Goal: Task Accomplishment & Management: Manage account settings

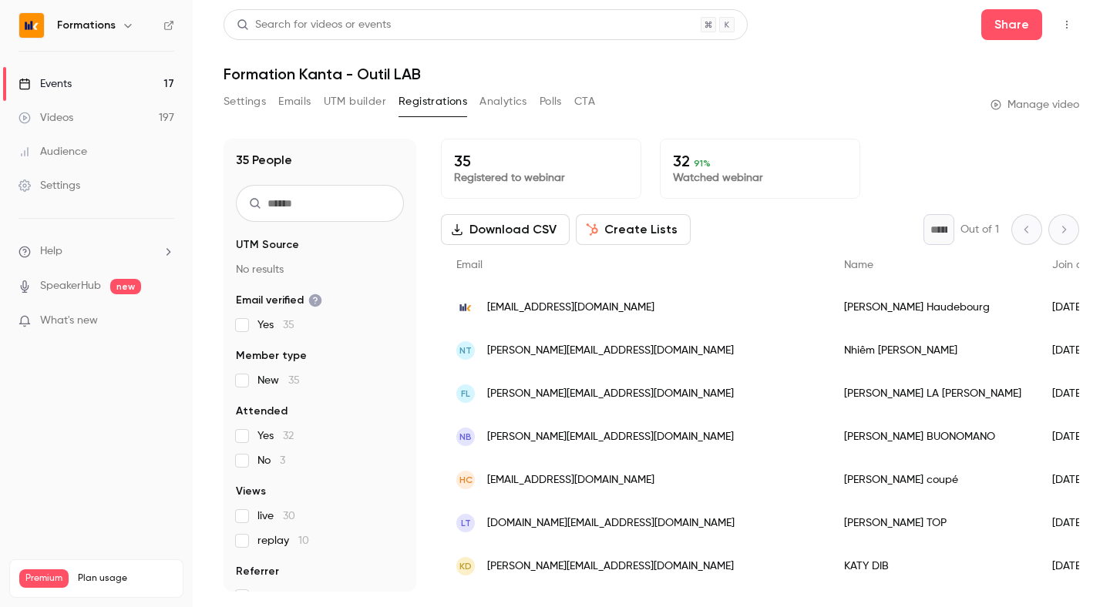
click at [144, 80] on link "Events 17" at bounding box center [96, 84] width 193 height 34
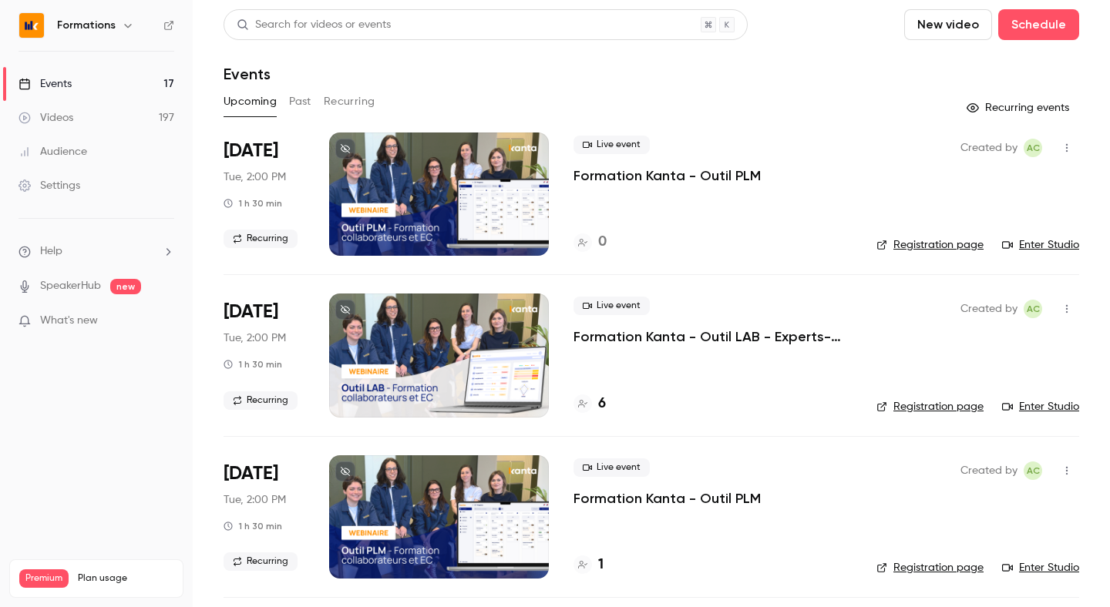
click at [105, 28] on h6 "Formations" at bounding box center [86, 25] width 59 height 15
click at [124, 22] on icon "button" at bounding box center [128, 25] width 12 height 12
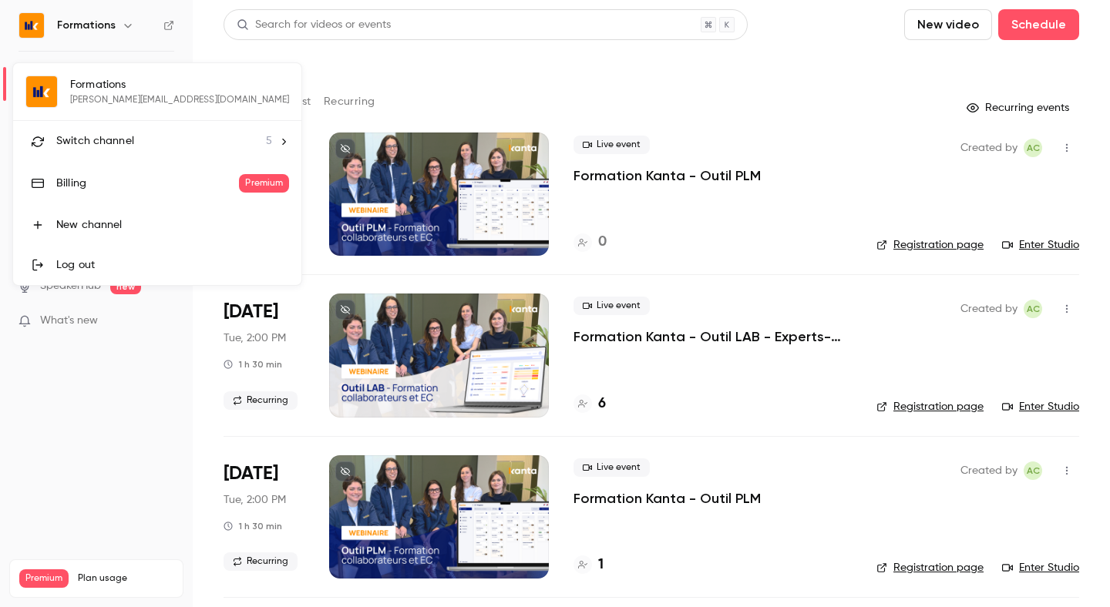
click at [130, 153] on li "Switch channel 5" at bounding box center [157, 141] width 288 height 41
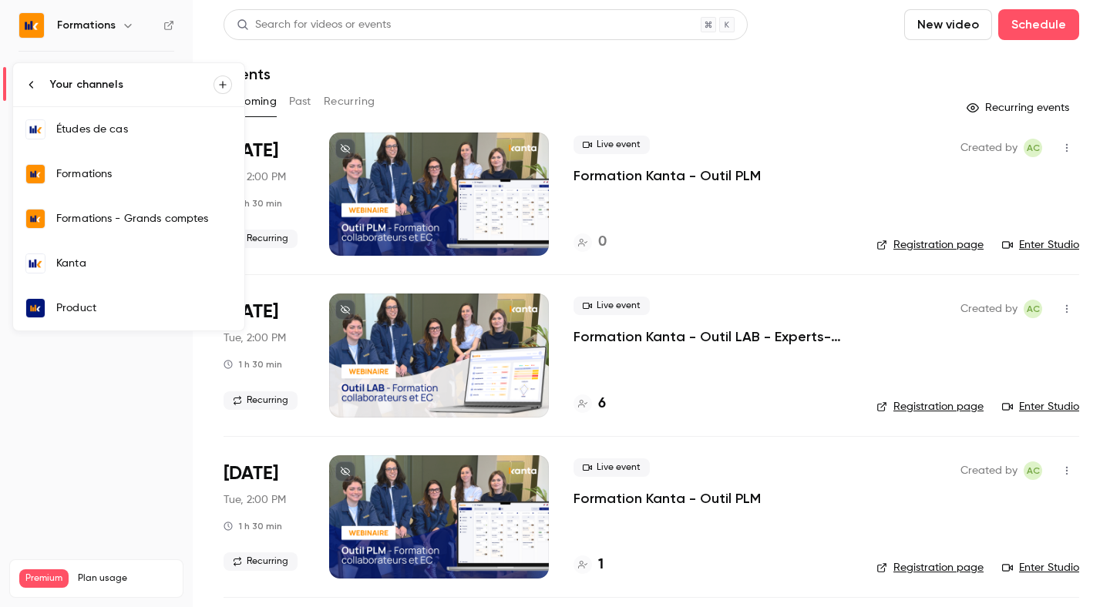
click at [150, 267] on div "Kanta" at bounding box center [144, 263] width 176 height 15
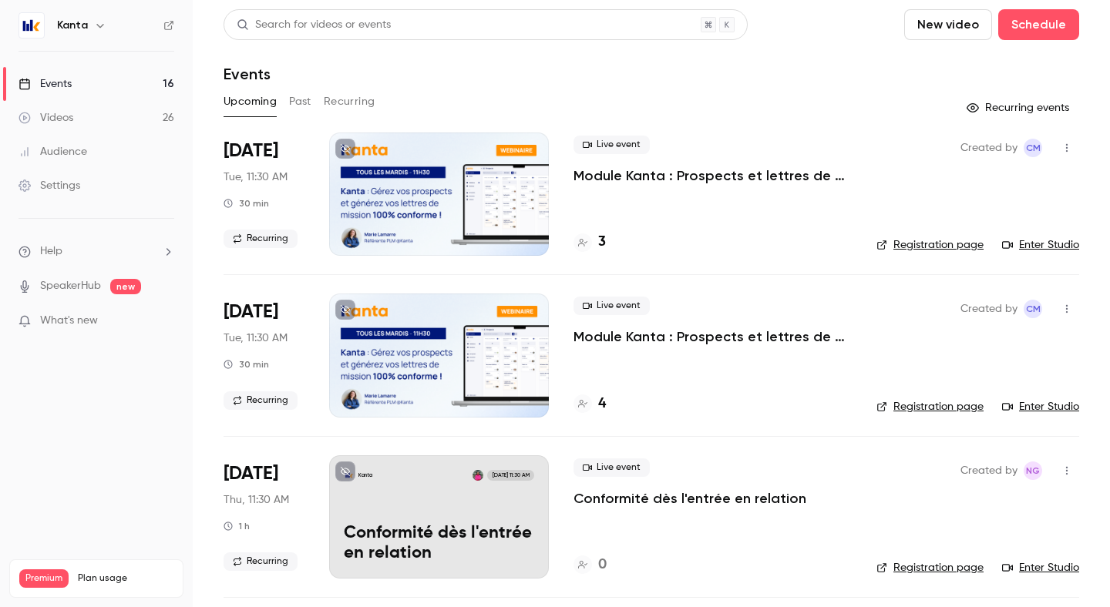
click at [344, 102] on button "Recurring" at bounding box center [350, 101] width 52 height 25
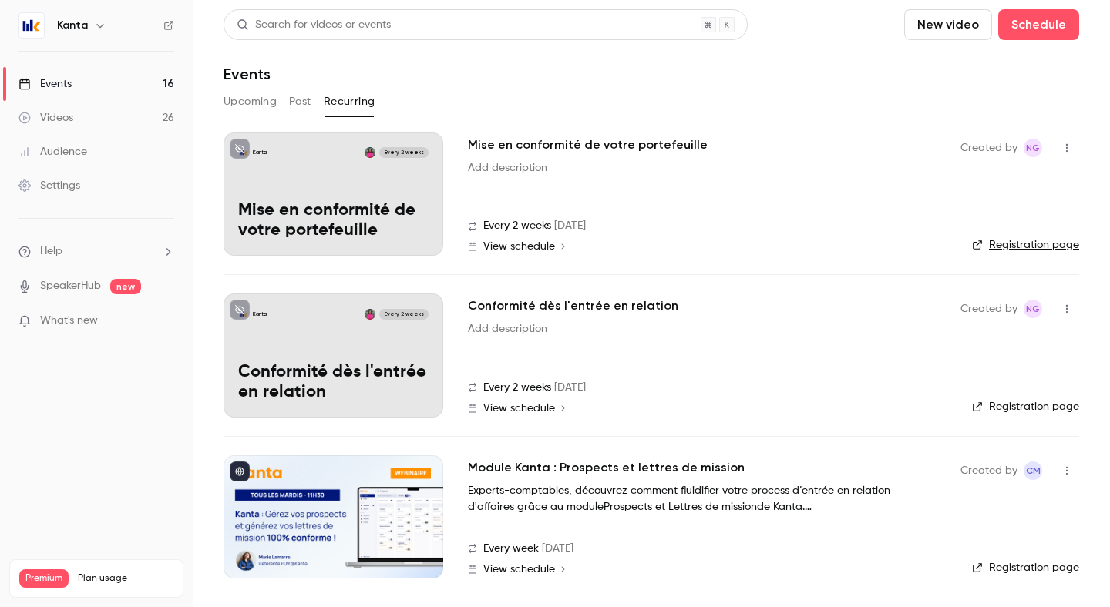
click at [519, 573] on span "View schedule" at bounding box center [519, 569] width 72 height 11
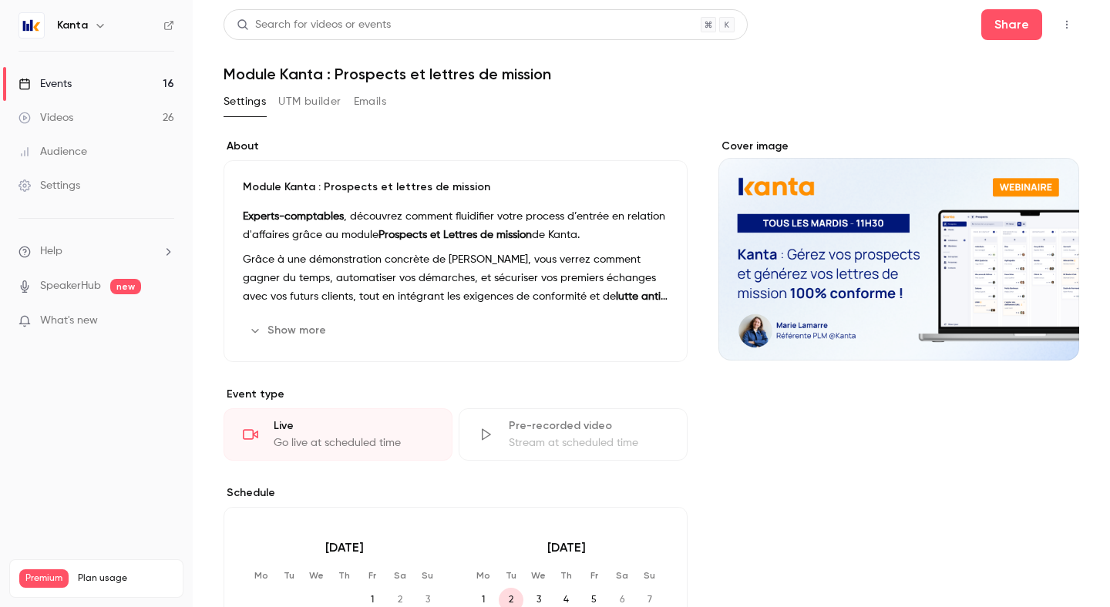
click at [164, 79] on link "Events 16" at bounding box center [96, 84] width 193 height 34
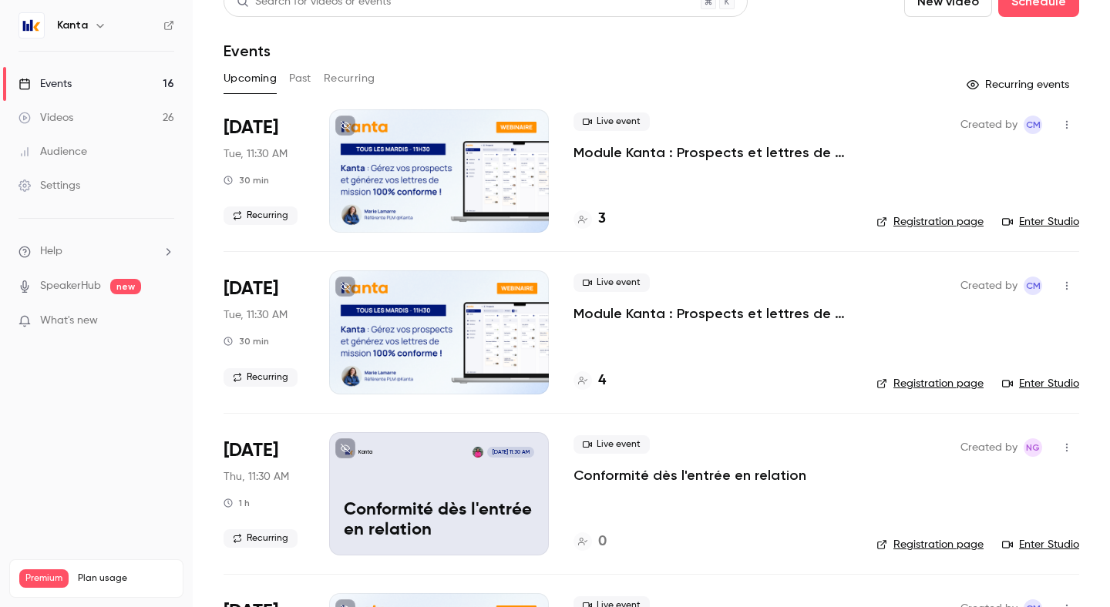
scroll to position [32, 0]
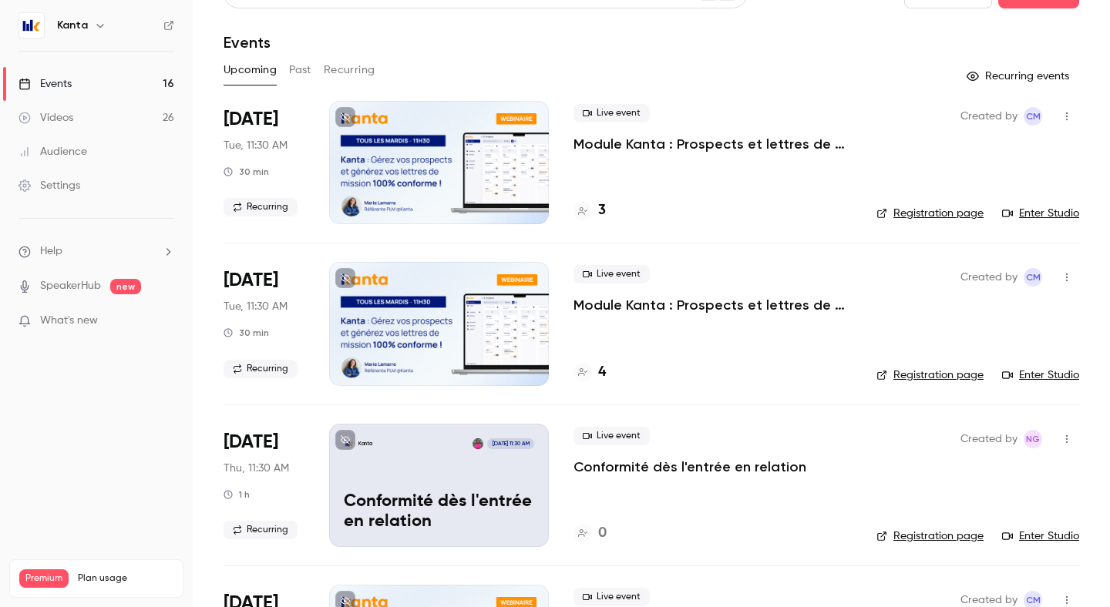
click at [350, 77] on button "Recurring" at bounding box center [350, 70] width 52 height 25
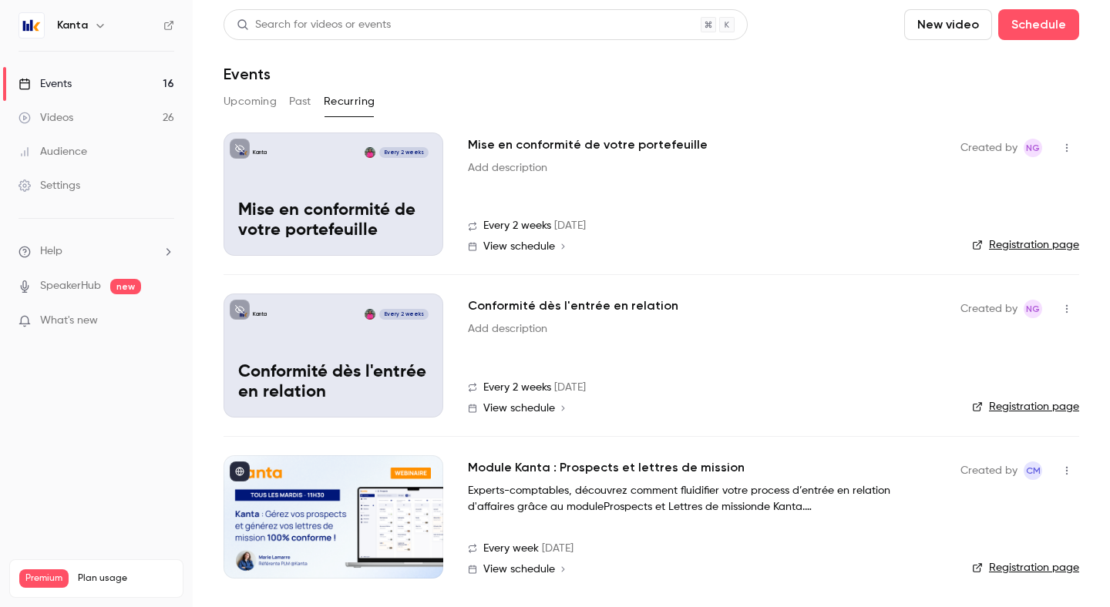
click at [1010, 567] on link "Registration page" at bounding box center [1025, 567] width 107 height 15
click at [547, 575] on link "View schedule" at bounding box center [702, 569] width 468 height 12
